Goal: Information Seeking & Learning: Check status

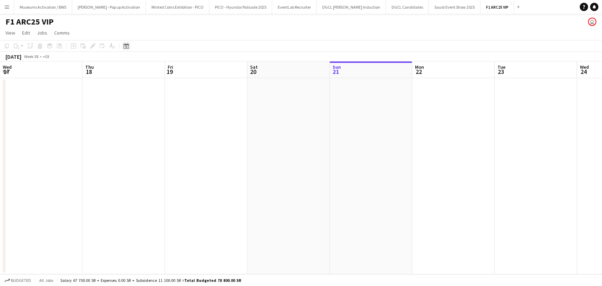
click at [126, 48] on icon "Date picker" at bounding box center [127, 46] width 6 height 6
click at [9, 36] on link "View" at bounding box center [10, 32] width 15 height 9
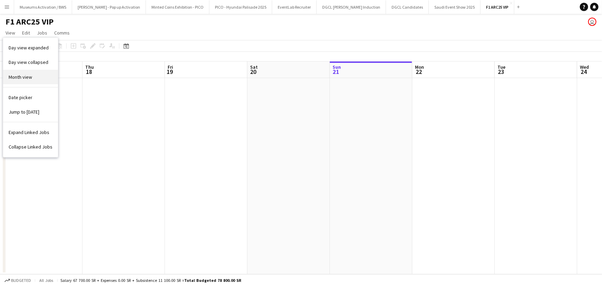
click at [37, 80] on link "Month view" at bounding box center [30, 77] width 55 height 14
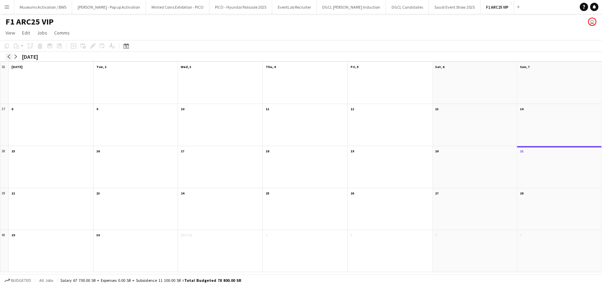
click at [10, 56] on app-icon "arrow-left" at bounding box center [9, 57] width 4 height 4
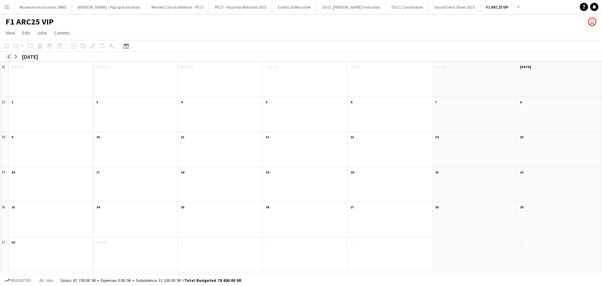
click at [10, 56] on app-icon "arrow-left" at bounding box center [9, 57] width 4 height 4
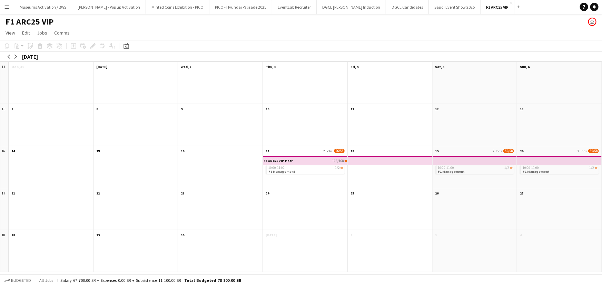
click at [455, 178] on div "10:00-11:00 1/2 F1 Management" at bounding box center [475, 171] width 85 height 33
click at [448, 160] on app-mini-top-bar at bounding box center [474, 160] width 85 height 9
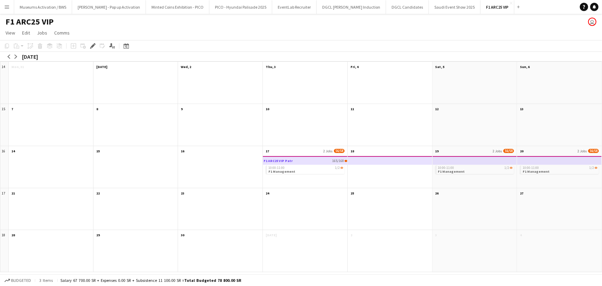
click at [448, 160] on app-mini-top-bar at bounding box center [474, 160] width 85 height 9
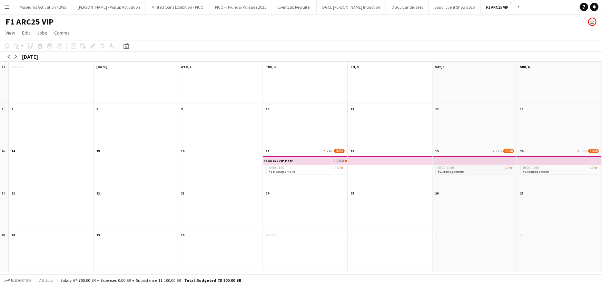
click at [454, 172] on span "F1 Management" at bounding box center [451, 171] width 27 height 4
click at [454, 172] on span "F1 Management" at bounding box center [451, 172] width 27 height 4
click at [457, 176] on div "10:00-11:00 1/2 F1 Management" at bounding box center [475, 171] width 85 height 33
click at [284, 170] on span "F1 Management" at bounding box center [281, 171] width 27 height 4
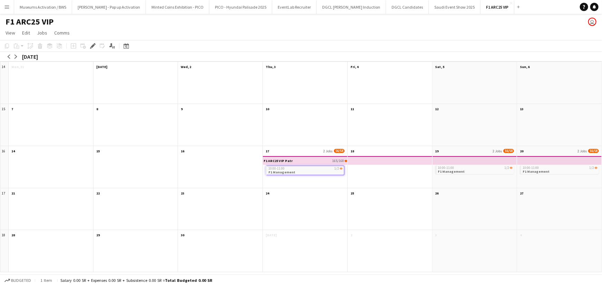
click at [283, 169] on span "10:00-11:00" at bounding box center [276, 168] width 16 height 3
click at [283, 169] on span "F1 Management" at bounding box center [281, 171] width 27 height 4
click at [283, 169] on span "10:00-11:00" at bounding box center [276, 168] width 16 height 3
click at [304, 177] on div "F1 ARC25 VIP Patron Services 165/168 10:00-11:00 1/2 F1 Management" at bounding box center [305, 171] width 85 height 33
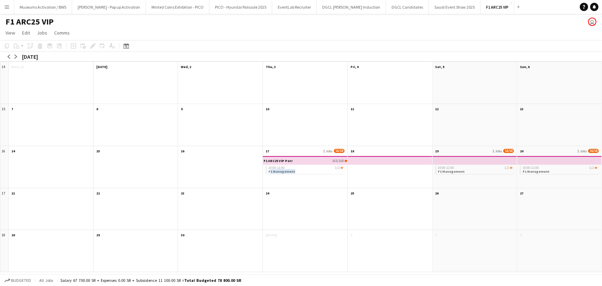
click at [304, 177] on div "F1 ARC25 VIP Patron Services 165/168 10:00-11:00 1/2 F1 Management" at bounding box center [305, 171] width 85 height 33
click at [304, 175] on div "F1 ARC25 VIP Patron Services 165/168 10:00-11:00 1/2 F1 Management" at bounding box center [305, 171] width 85 height 33
click at [307, 159] on div "F1 ARC25 VIP Patron Services 165/168" at bounding box center [306, 161] width 84 height 8
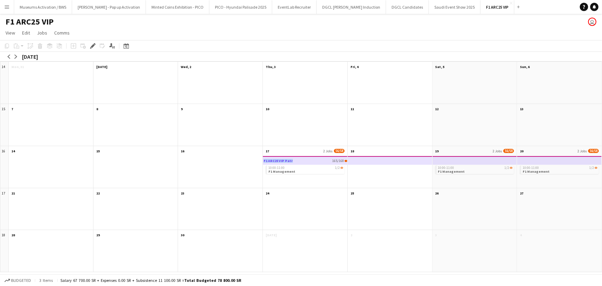
click at [307, 159] on div "F1 ARC25 VIP Patron Services 165/168" at bounding box center [306, 161] width 84 height 8
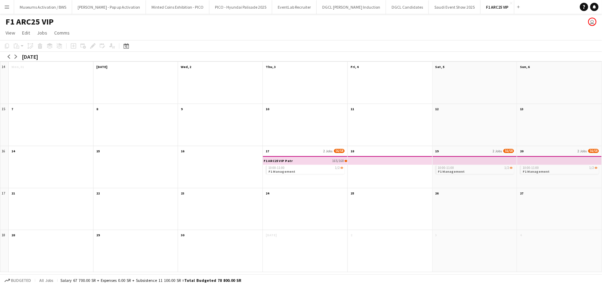
click at [376, 173] on div at bounding box center [390, 171] width 85 height 33
click at [375, 174] on div at bounding box center [390, 171] width 85 height 33
click at [308, 195] on app-month-view-date-header "24" at bounding box center [305, 192] width 85 height 9
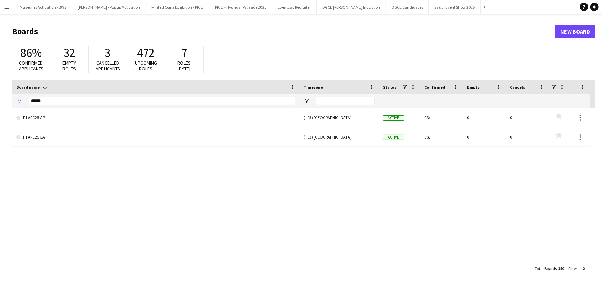
click at [7, 9] on app-icon "Menu" at bounding box center [7, 7] width 6 height 6
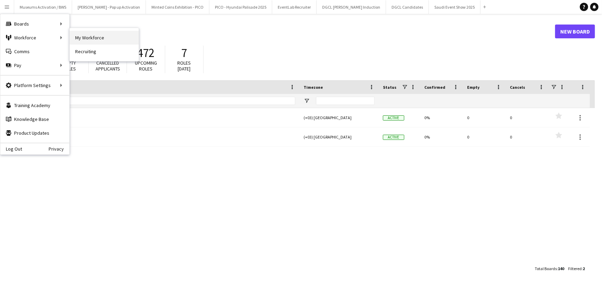
click at [86, 32] on link "My Workforce" at bounding box center [104, 38] width 69 height 14
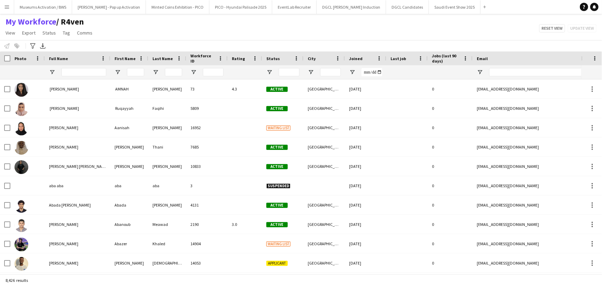
type input "**********"
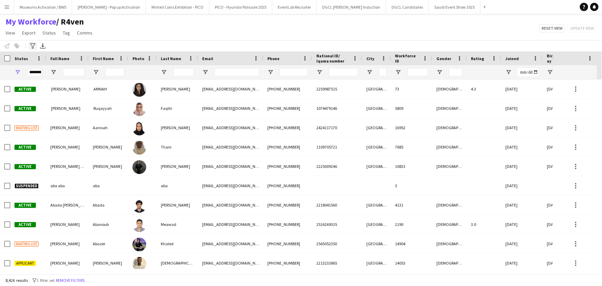
click at [32, 48] on icon at bounding box center [32, 46] width 5 height 6
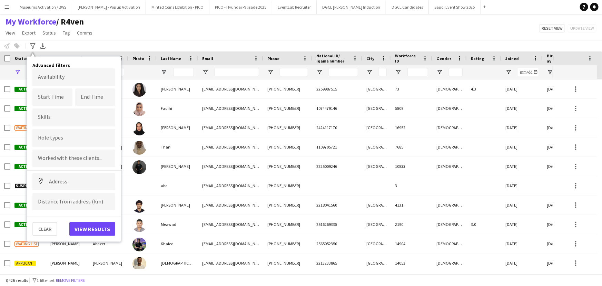
click at [79, 151] on div at bounding box center [73, 158] width 83 height 18
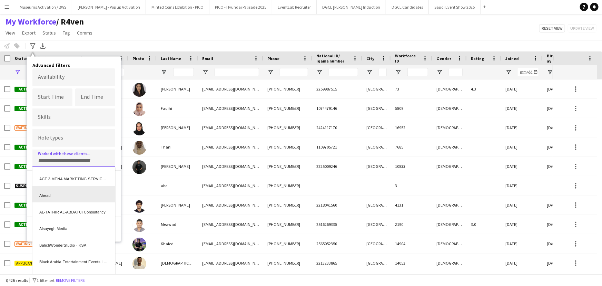
click at [84, 186] on div "Ahead" at bounding box center [73, 194] width 83 height 17
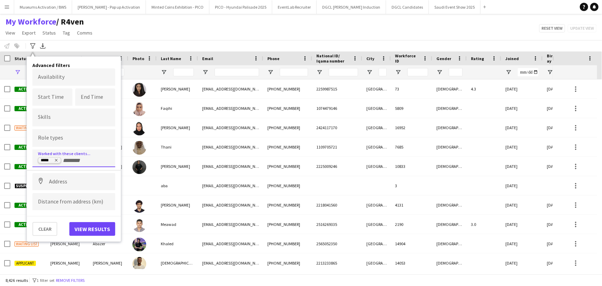
click at [55, 160] on icon "Remove tag" at bounding box center [56, 160] width 3 height 3
click at [183, 36] on div "My Workforce / R4ven View Views Default view [PERSON_NAME] [PERSON_NAME] [PERSO…" at bounding box center [301, 28] width 602 height 23
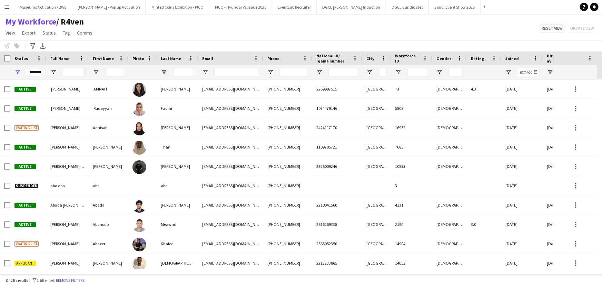
click at [152, 45] on div "Notify workforce Add to tag Select at least one crew to tag him or her. Advance…" at bounding box center [301, 45] width 602 height 11
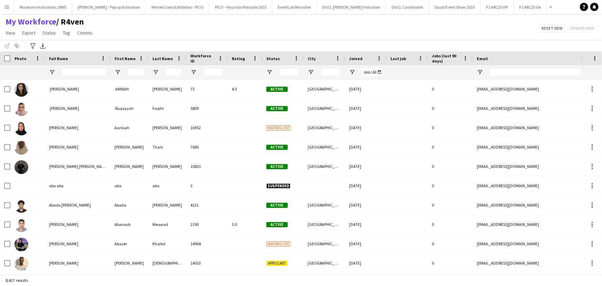
type input "**********"
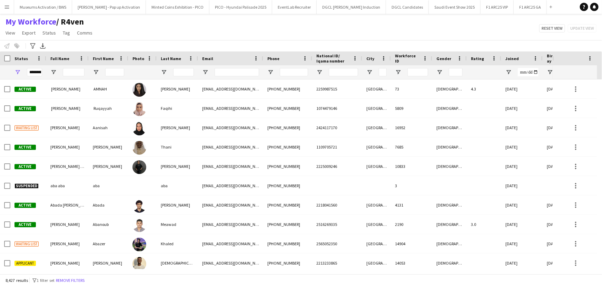
click at [116, 32] on div "My Workforce / R4ven View Views Default view [PERSON_NAME] [PERSON_NAME] [PERSO…" at bounding box center [301, 28] width 602 height 23
drag, startPoint x: 116, startPoint y: 32, endPoint x: 3, endPoint y: 19, distance: 113.2
click at [3, 19] on div "My Workforce / R4ven View Views Default view [PERSON_NAME] [PERSON_NAME] [PERSO…" at bounding box center [301, 28] width 602 height 23
click at [147, 33] on div "My Workforce / R4ven View Views Default view [PERSON_NAME] [PERSON_NAME] [PERSO…" at bounding box center [301, 28] width 602 height 23
click at [103, 36] on div "My Workforce / R4ven View Views Default view [PERSON_NAME] [PERSON_NAME] [PERSO…" at bounding box center [301, 28] width 602 height 23
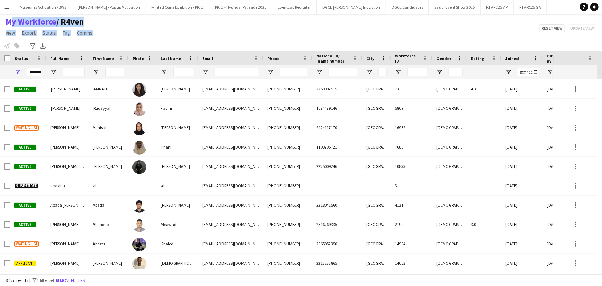
drag, startPoint x: 103, startPoint y: 36, endPoint x: 3, endPoint y: 19, distance: 100.8
click at [3, 19] on div "My Workforce / R4ven View Views Default view [PERSON_NAME] [PERSON_NAME] [PERSO…" at bounding box center [301, 28] width 602 height 23
click at [149, 38] on div "My Workforce / R4ven View Views Default view [PERSON_NAME] [PERSON_NAME] [PERSO…" at bounding box center [301, 28] width 602 height 23
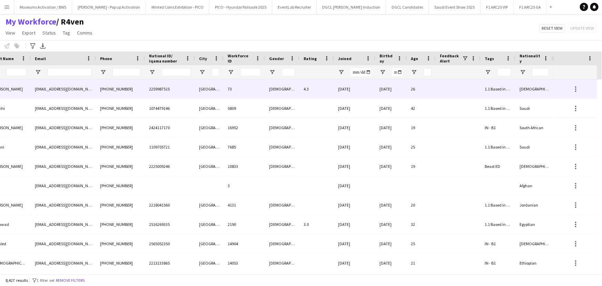
scroll to position [0, 168]
click at [442, 92] on div at bounding box center [457, 88] width 45 height 19
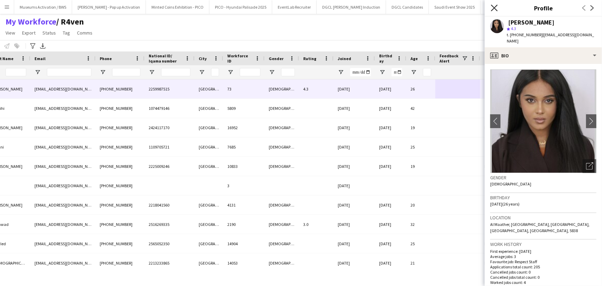
click at [497, 8] on icon "Close pop-in" at bounding box center [494, 7] width 7 height 7
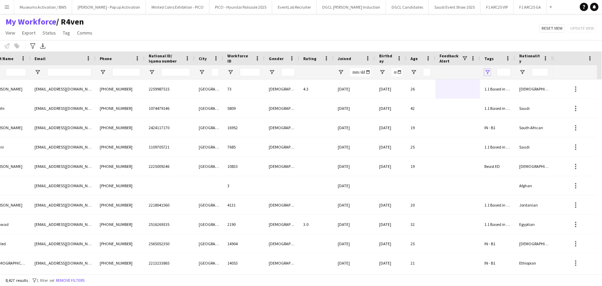
click at [486, 73] on span "Open Filter Menu" at bounding box center [487, 72] width 6 height 6
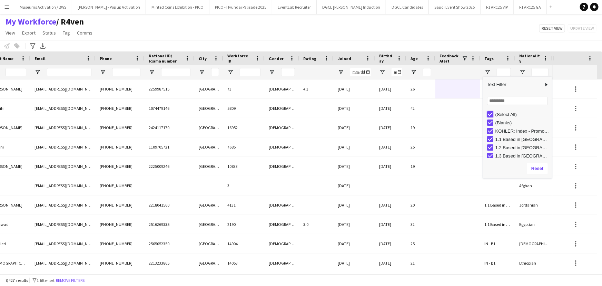
type input "***"
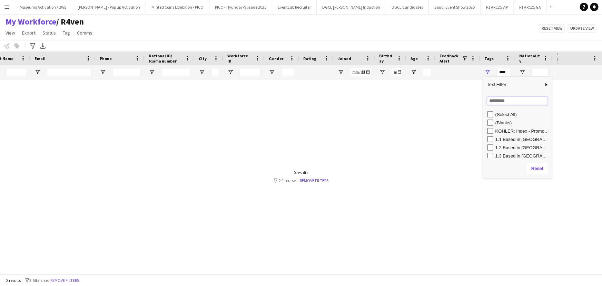
click at [493, 100] on input "Search filter values" at bounding box center [517, 101] width 61 height 8
type input "*"
type input "****"
type input "**********"
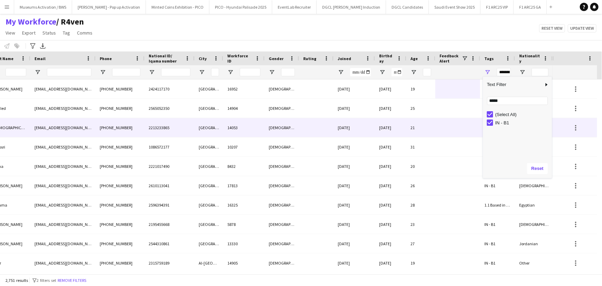
scroll to position [0, 0]
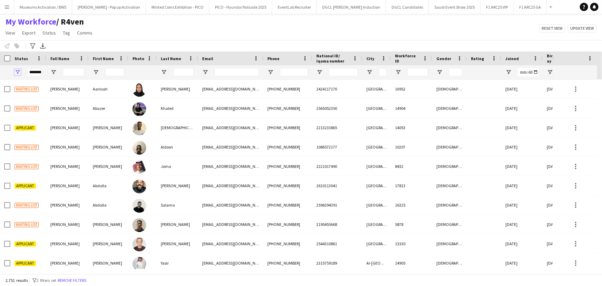
click at [14, 70] on span "Open Filter Menu" at bounding box center [17, 72] width 6 height 6
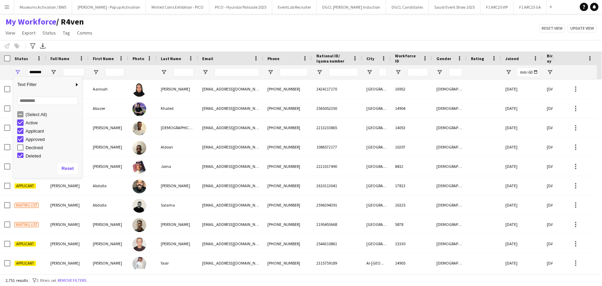
type input "**********"
click at [20, 110] on div "(Select All)" at bounding box center [49, 114] width 65 height 8
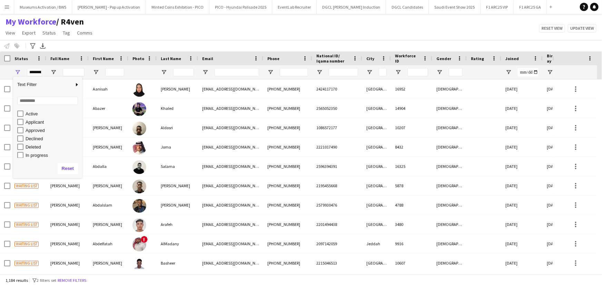
scroll to position [9, 0]
type input "**********"
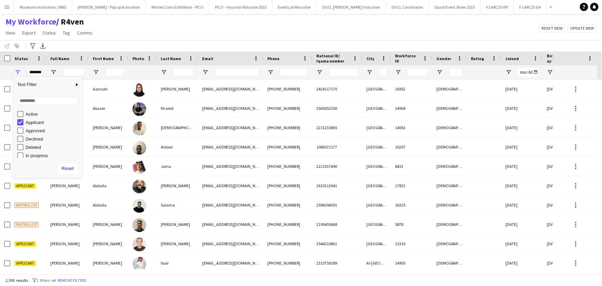
click at [148, 36] on div "My Workforce / R4ven View Views Default view [PERSON_NAME] [PERSON_NAME] [PERSO…" at bounding box center [301, 28] width 602 height 23
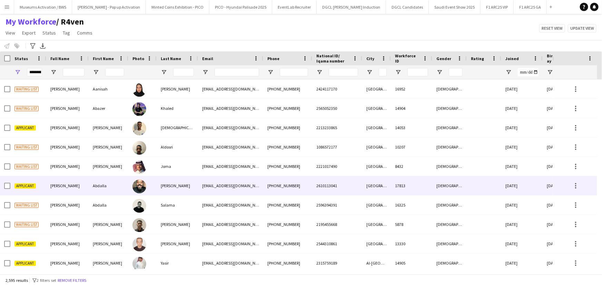
click at [207, 192] on div "abdullah.7sn7@gmail.com" at bounding box center [230, 185] width 65 height 19
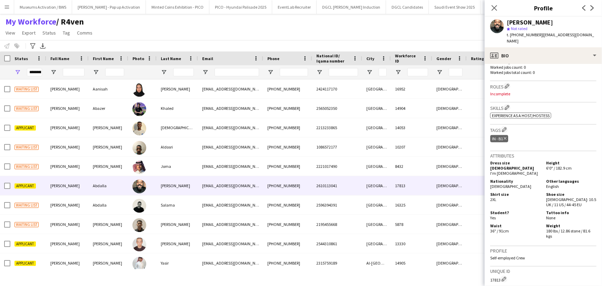
scroll to position [194, 0]
click at [494, 4] on icon "Close pop-in" at bounding box center [494, 7] width 7 height 7
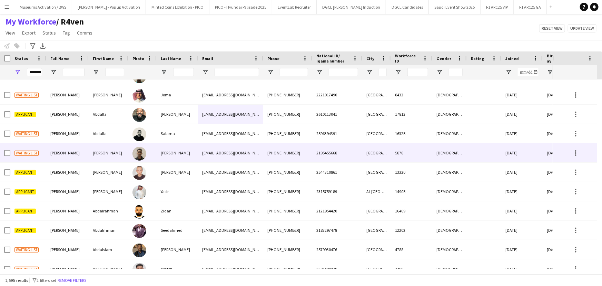
scroll to position [0, 0]
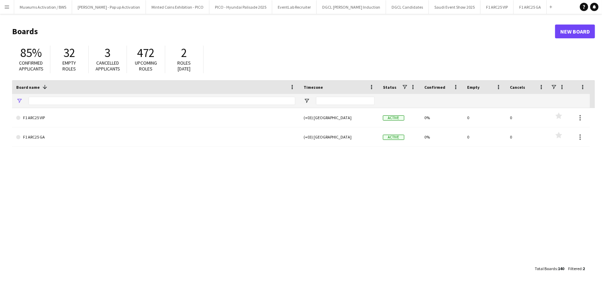
type input "******"
click at [213, 98] on input "******" at bounding box center [162, 101] width 267 height 8
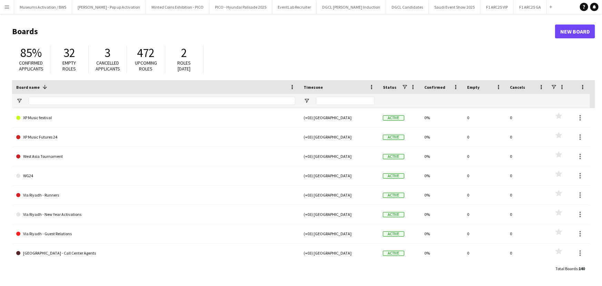
click at [217, 67] on div "85% Confirmed applicants 32 Empty roles 3 Cancelled applicants 472 Upcoming rol…" at bounding box center [303, 61] width 583 height 38
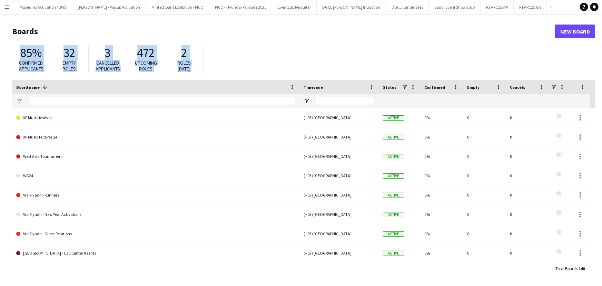
drag, startPoint x: 217, startPoint y: 67, endPoint x: 16, endPoint y: 53, distance: 201.9
click at [16, 53] on div "85% Confirmed applicants 32 Empty roles 3 Cancelled applicants 472 Upcoming rol…" at bounding box center [303, 61] width 583 height 38
click at [16, 53] on div "85% Confirmed applicants" at bounding box center [31, 60] width 38 height 28
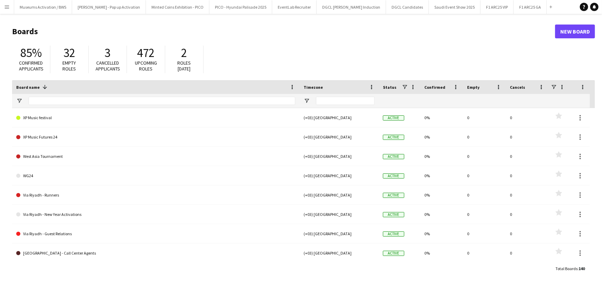
click at [24, 34] on h1 "Boards" at bounding box center [283, 31] width 543 height 10
drag, startPoint x: 24, startPoint y: 34, endPoint x: 124, endPoint y: 41, distance: 99.9
click at [124, 41] on header "Boards New Board" at bounding box center [303, 31] width 583 height 21
click at [9, 4] on app-icon "Menu" at bounding box center [7, 7] width 6 height 6
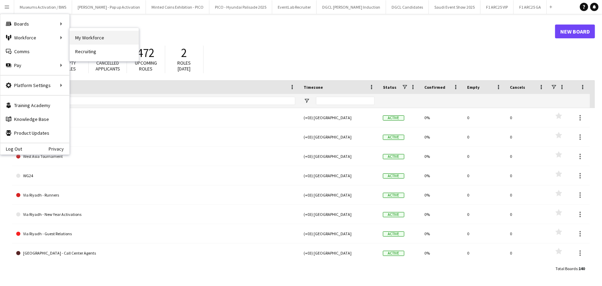
click at [101, 36] on link "My Workforce" at bounding box center [104, 38] width 69 height 14
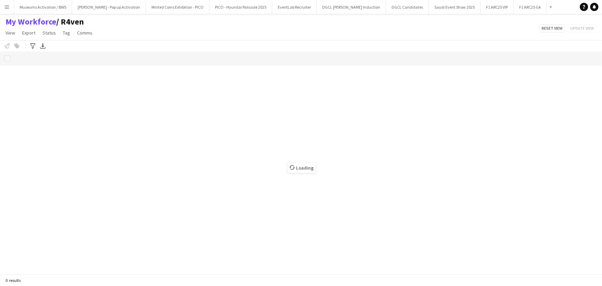
click at [101, 38] on div "My Workforce / R4ven View Views Default view [PERSON_NAME] [PERSON_NAME] [PERSO…" at bounding box center [301, 28] width 602 height 23
drag, startPoint x: 101, startPoint y: 38, endPoint x: 2, endPoint y: 20, distance: 101.2
click at [2, 20] on div "My Workforce / R4ven View Views Default view [PERSON_NAME] [PERSON_NAME] [PERSO…" at bounding box center [301, 28] width 602 height 23
click at [135, 30] on div "My Workforce / R4ven View Views Default view [PERSON_NAME] [PERSON_NAME] [PERSO…" at bounding box center [301, 28] width 602 height 23
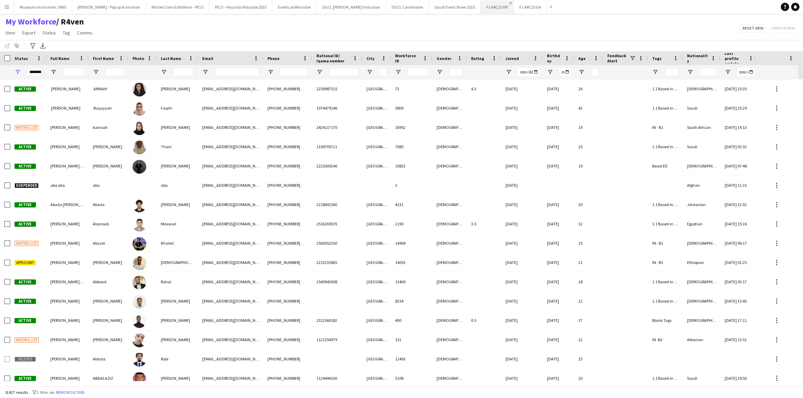
click at [509, 3] on app-icon "Close" at bounding box center [510, 3] width 3 height 3
click at [256, 30] on div "My Workforce / R4ven View Views Default view [PERSON_NAME] [PERSON_NAME] [PERSO…" at bounding box center [401, 28] width 803 height 23
